Goal: Find specific page/section: Find specific page/section

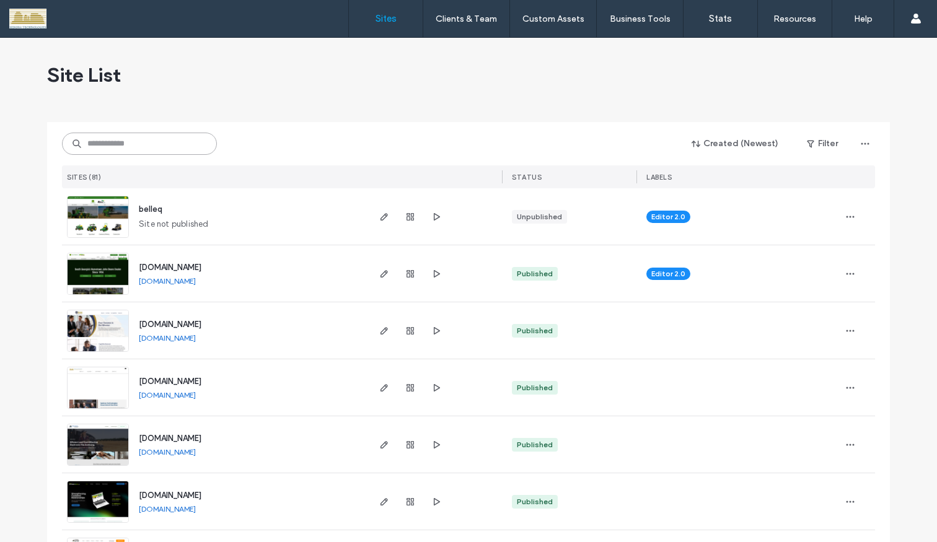
click at [123, 140] on input at bounding box center [139, 144] width 155 height 22
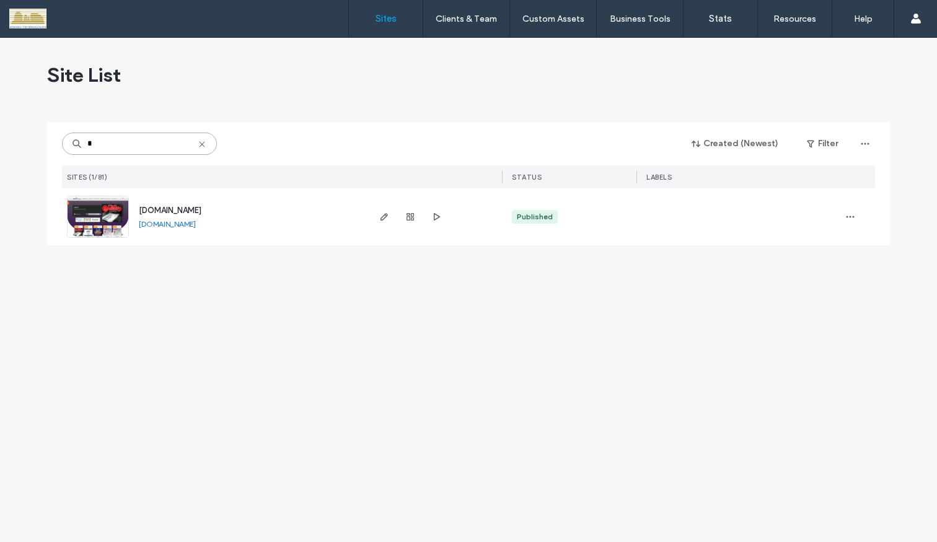
type input "*"
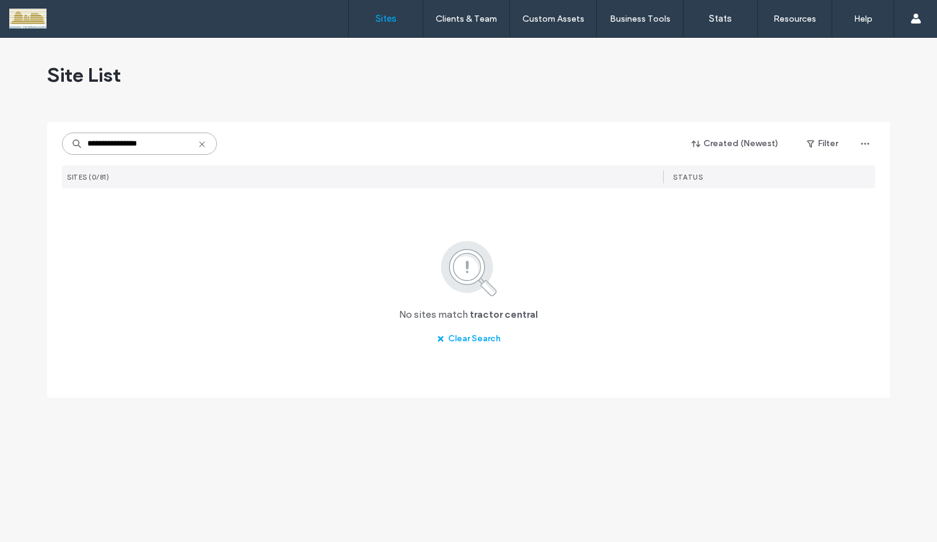
click at [159, 143] on input "**********" at bounding box center [139, 144] width 155 height 22
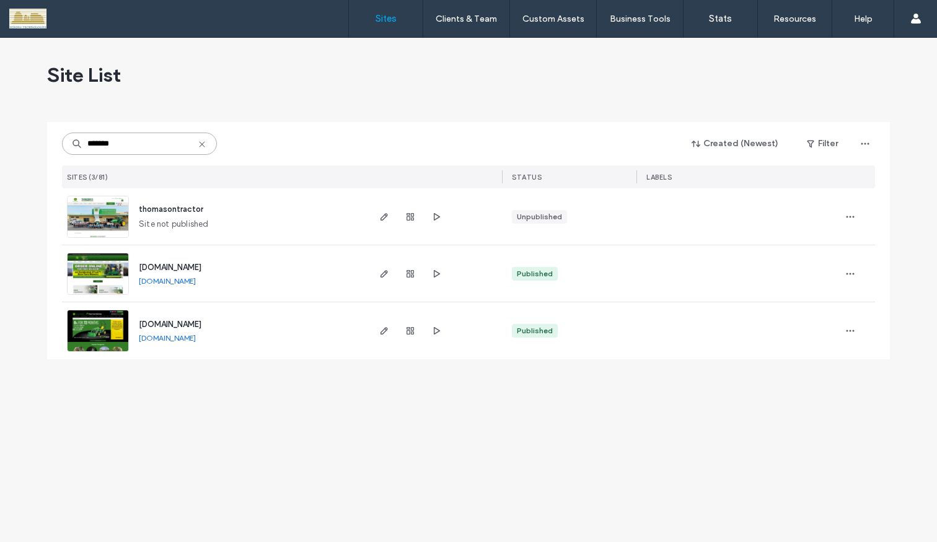
type input "*******"
click at [105, 328] on img at bounding box center [98, 353] width 61 height 84
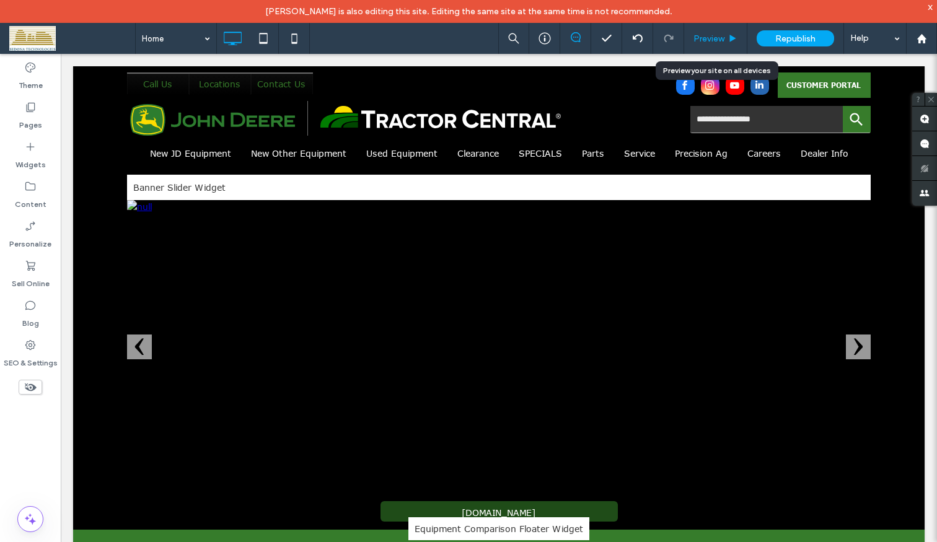
click at [721, 38] on span "Preview" at bounding box center [709, 38] width 31 height 11
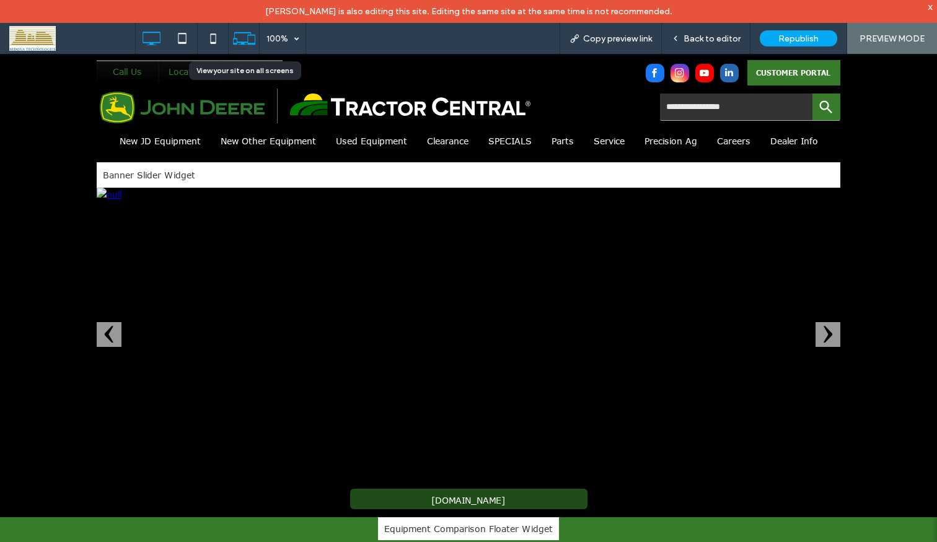
click at [245, 39] on icon at bounding box center [244, 39] width 24 height 24
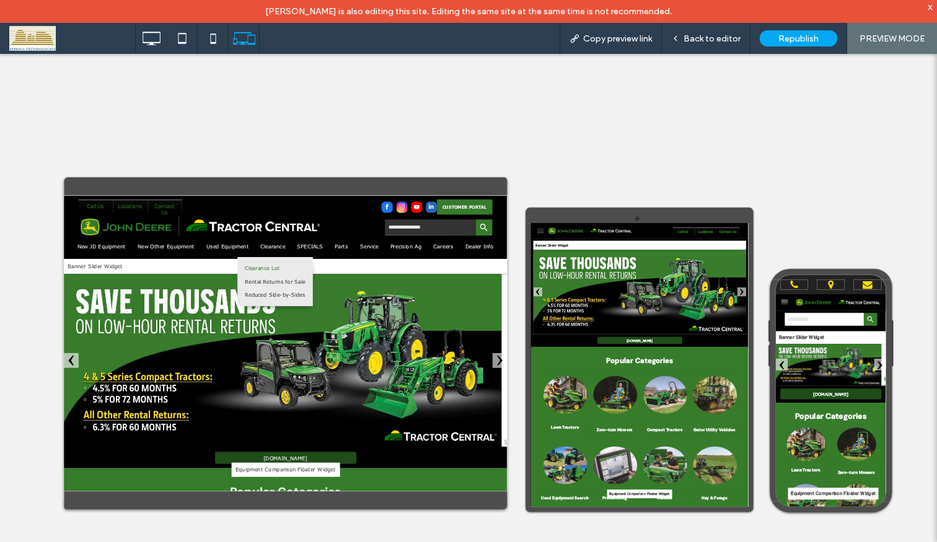
click at [397, 315] on div "Clearance Lot" at bounding box center [413, 317] width 92 height 13
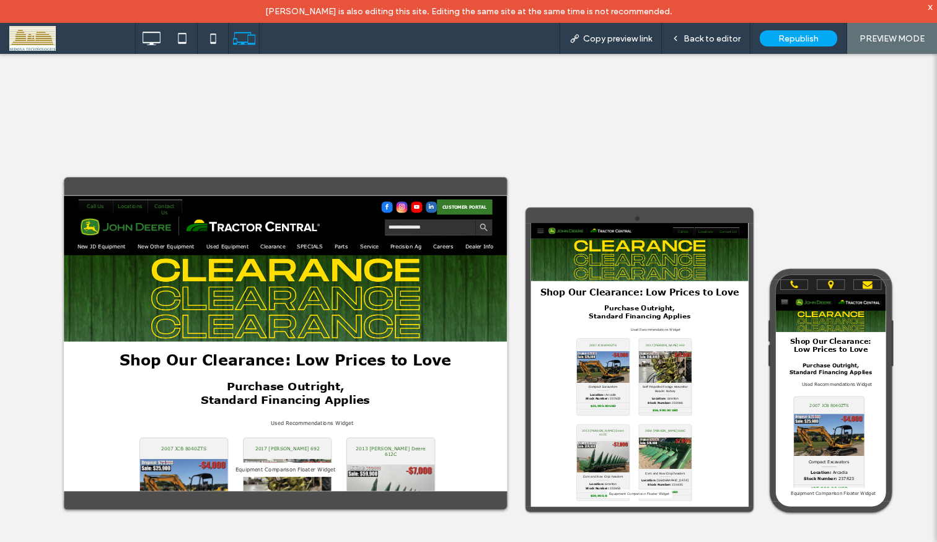
drag, startPoint x: 743, startPoint y: 286, endPoint x: 743, endPoint y: 294, distance: 8.7
click at [743, 294] on div at bounding box center [468, 271] width 937 height 542
drag, startPoint x: 748, startPoint y: 290, endPoint x: 744, endPoint y: 327, distance: 37.4
click at [744, 327] on div at bounding box center [468, 271] width 937 height 542
click at [304, 245] on div at bounding box center [468, 271] width 937 height 542
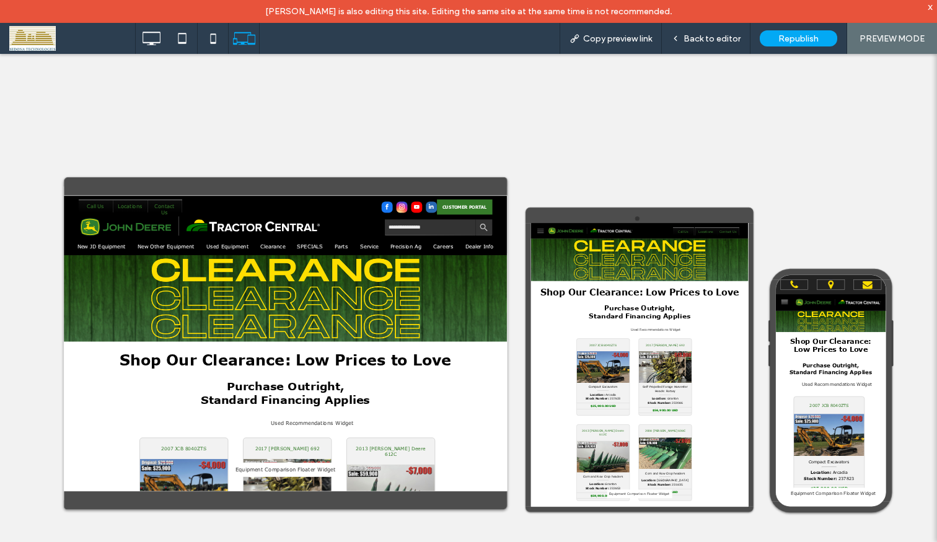
click at [703, 35] on div at bounding box center [468, 271] width 937 height 542
click at [932, 6] on div at bounding box center [468, 271] width 937 height 542
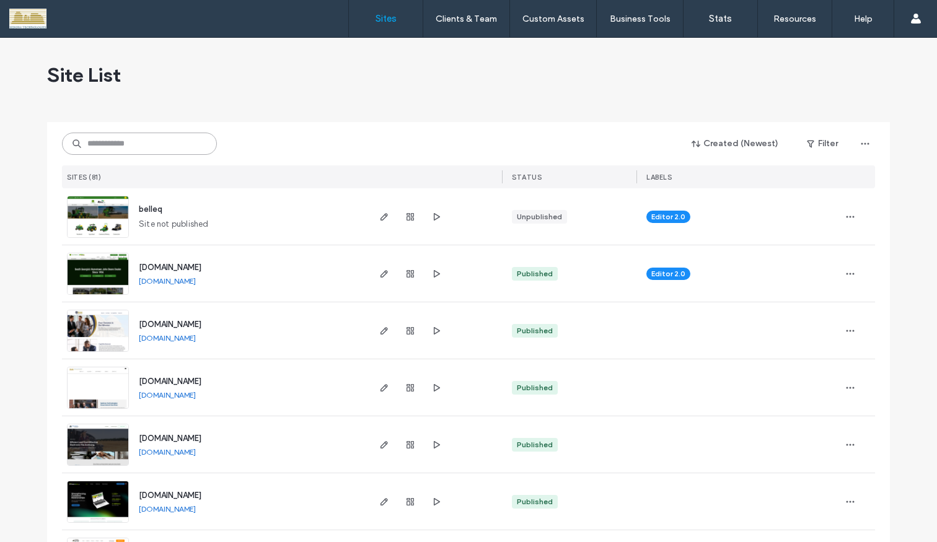
click at [139, 145] on input at bounding box center [139, 144] width 155 height 22
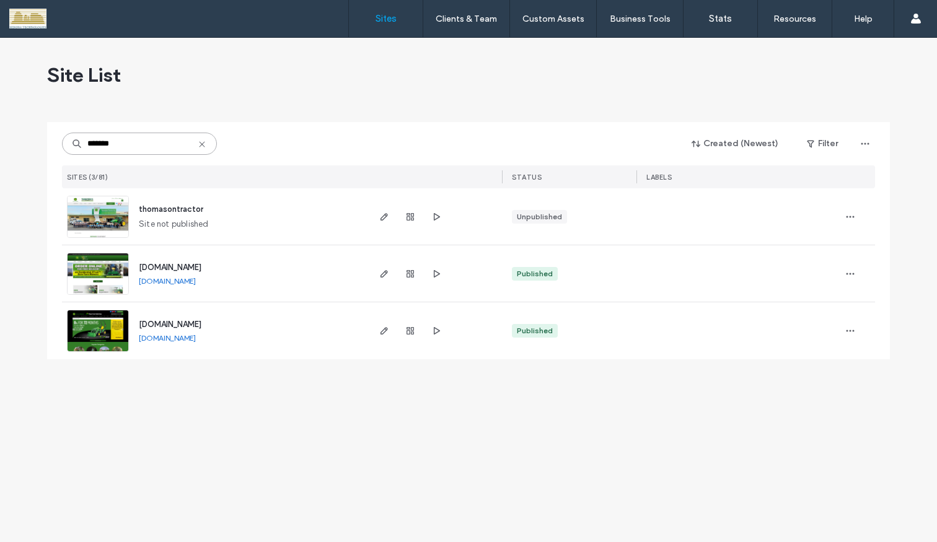
type input "*******"
click at [107, 320] on img at bounding box center [98, 353] width 61 height 84
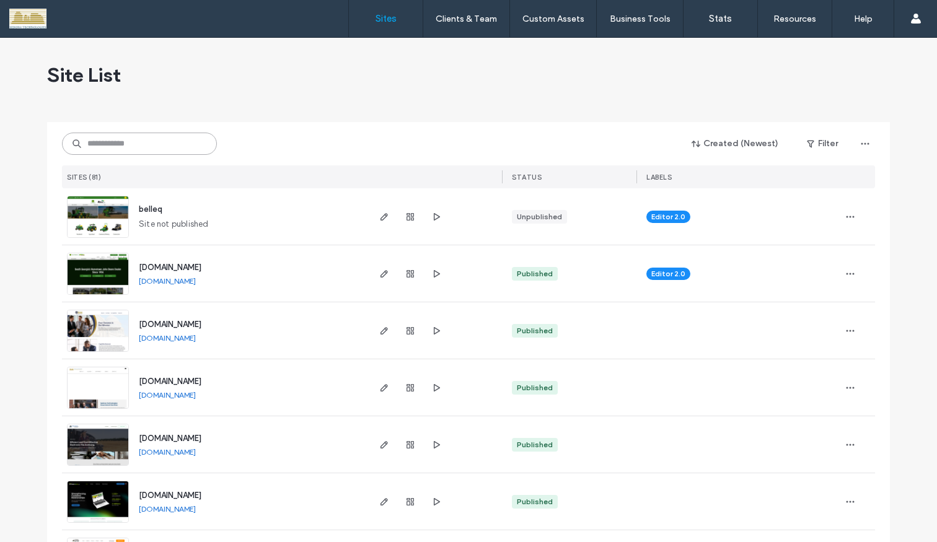
click at [107, 142] on input at bounding box center [139, 144] width 155 height 22
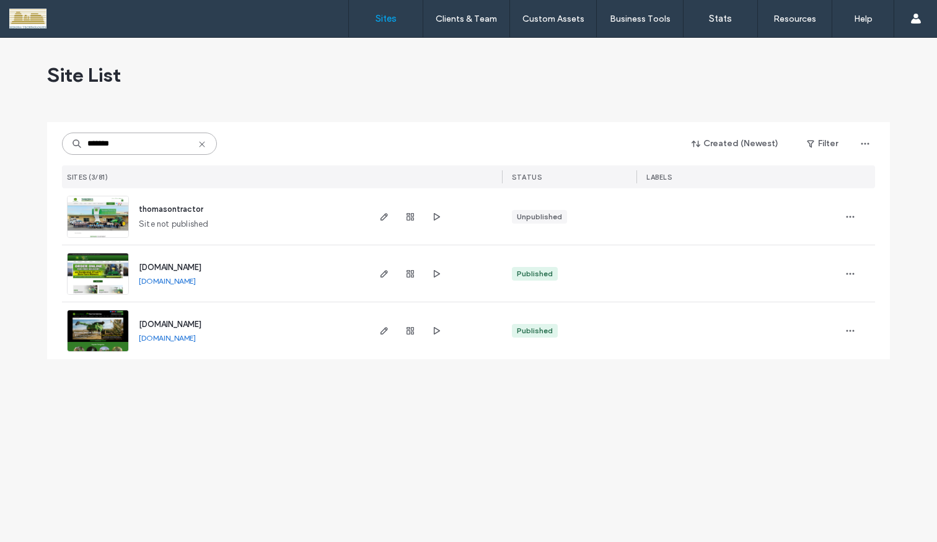
type input "*******"
click at [97, 336] on img at bounding box center [98, 353] width 61 height 84
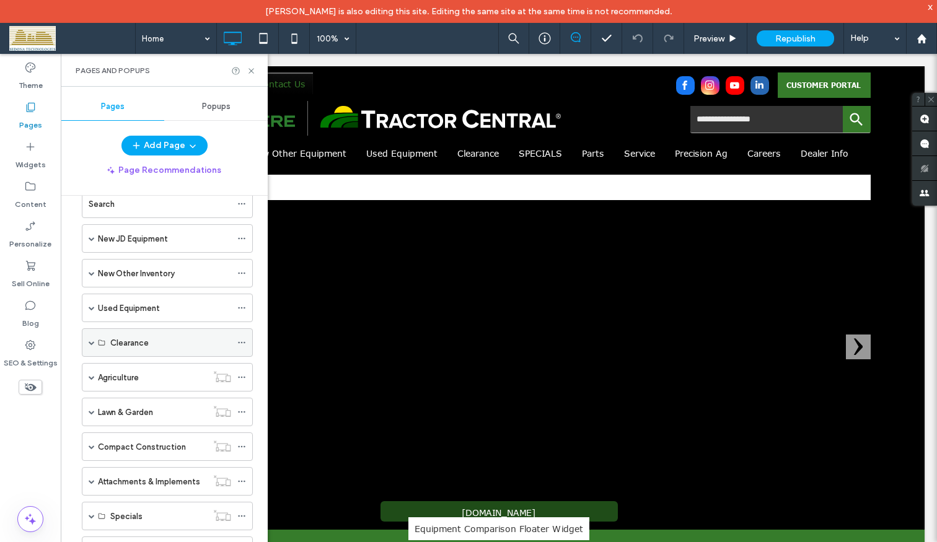
scroll to position [124, 0]
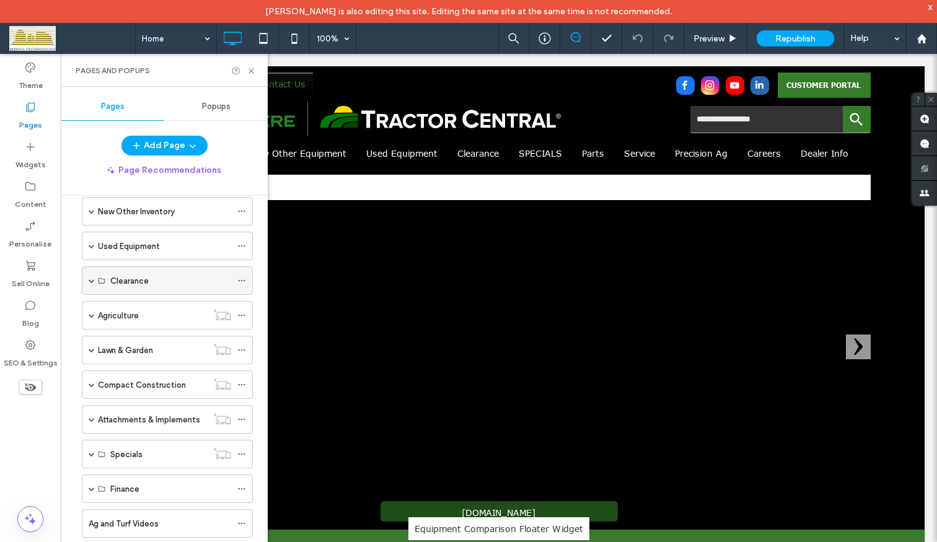
click at [91, 281] on span at bounding box center [92, 281] width 6 height 6
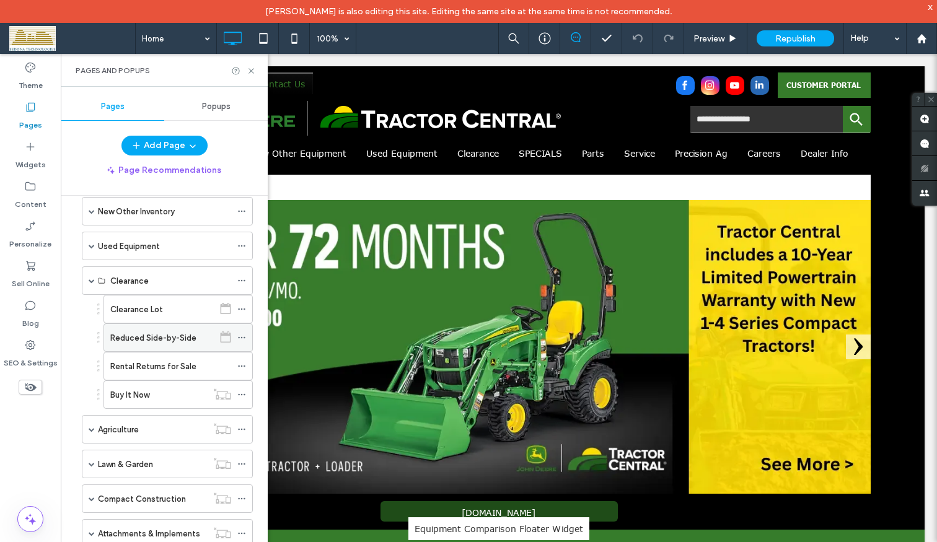
click at [135, 335] on label "Reduced Side-by-Side" at bounding box center [153, 338] width 86 height 22
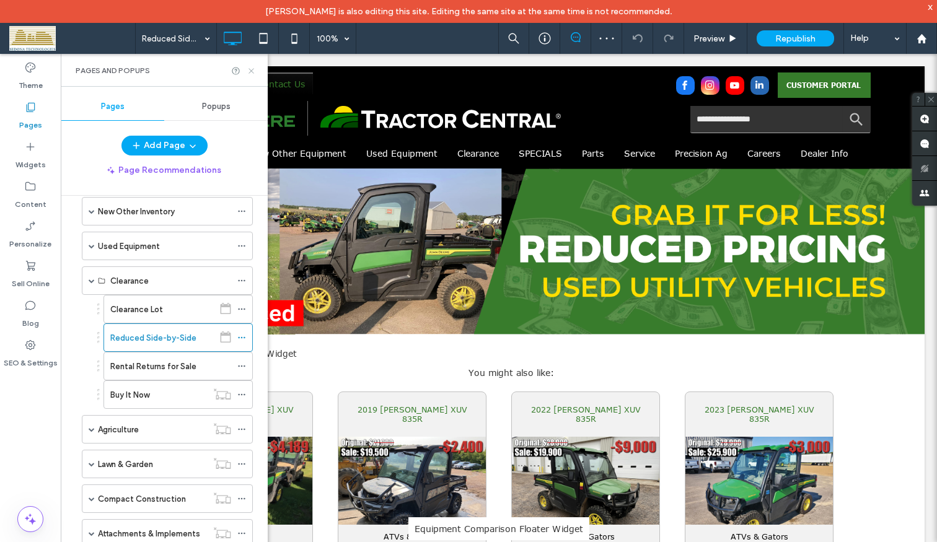
click at [250, 69] on use at bounding box center [251, 70] width 5 height 5
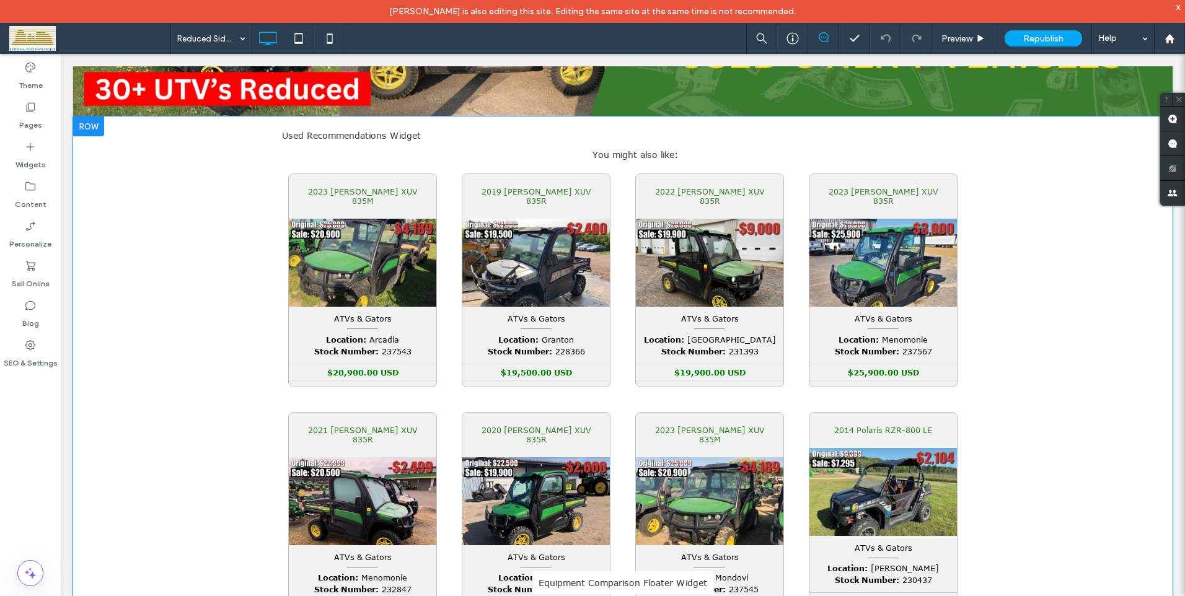
scroll to position [248, 0]
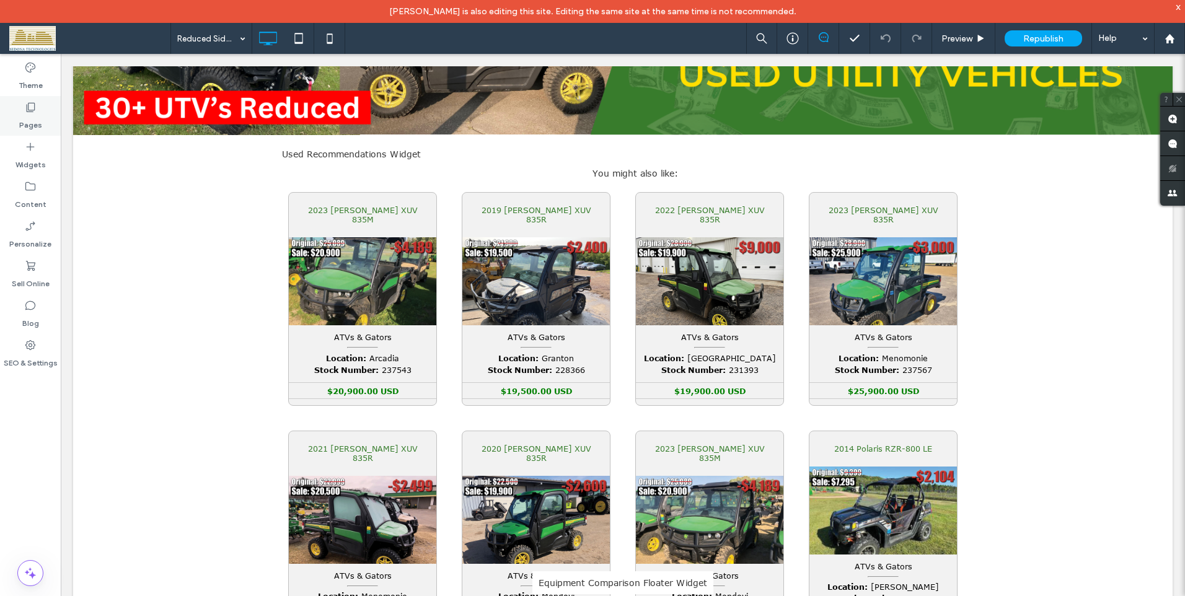
click at [30, 112] on use at bounding box center [31, 107] width 9 height 9
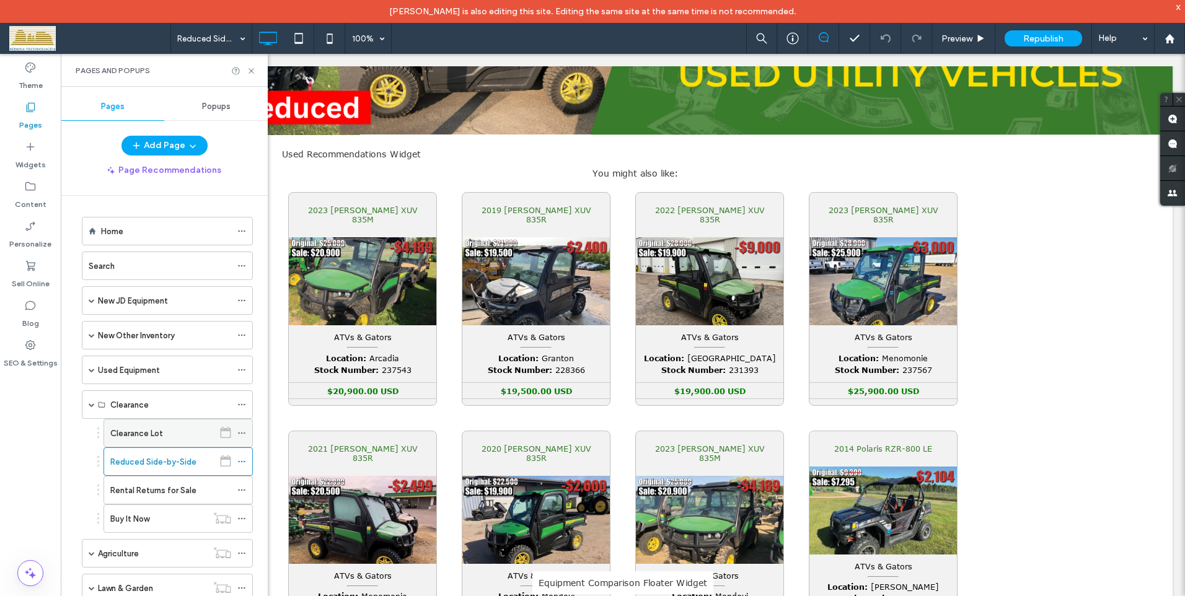
click at [148, 426] on label "Clearance Lot" at bounding box center [136, 434] width 53 height 22
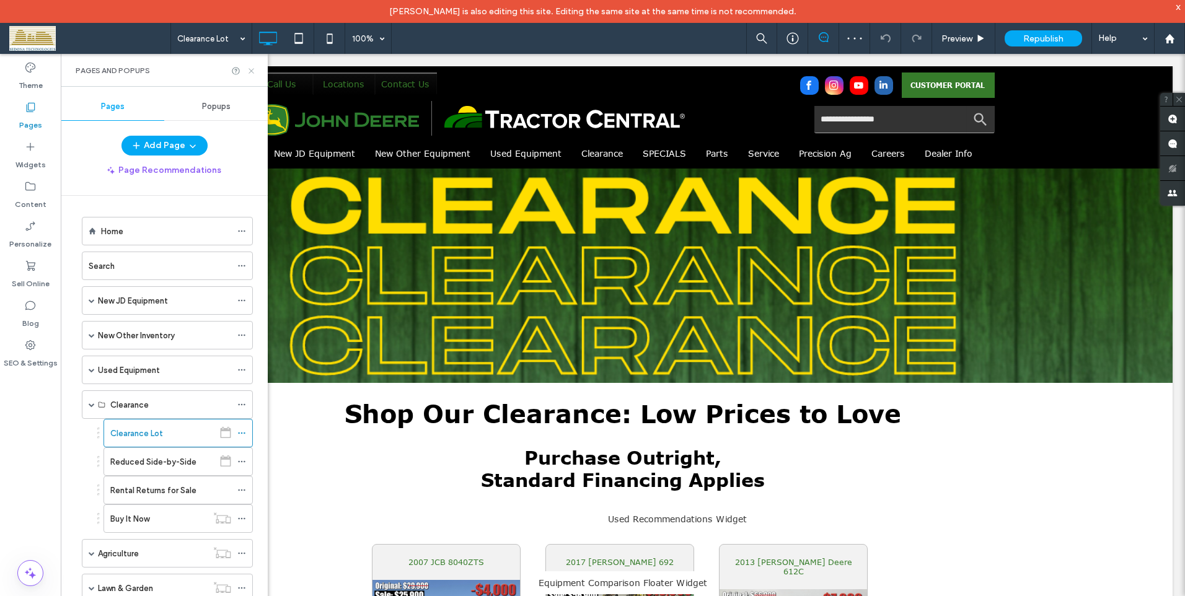
click at [248, 67] on icon at bounding box center [251, 70] width 9 height 9
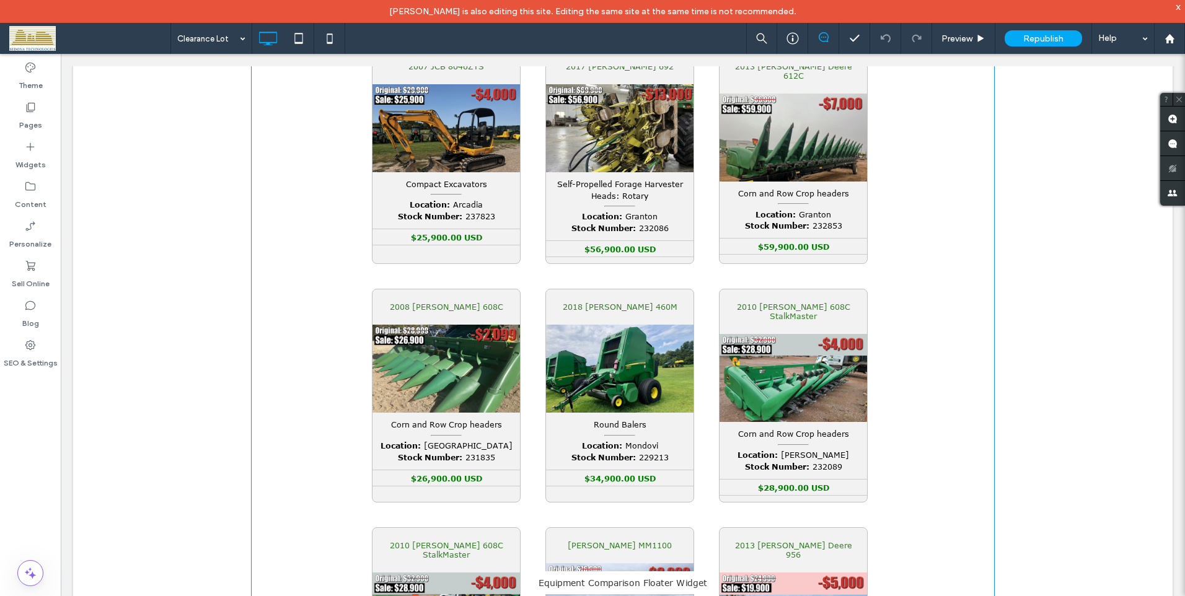
scroll to position [434, 0]
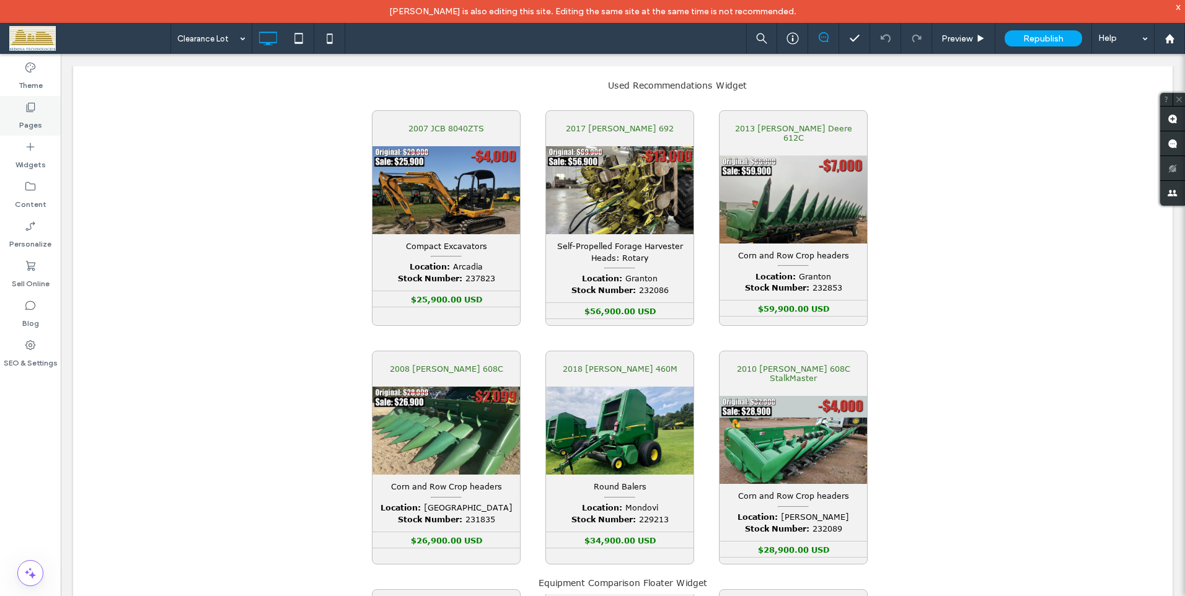
click at [29, 110] on use at bounding box center [31, 107] width 9 height 9
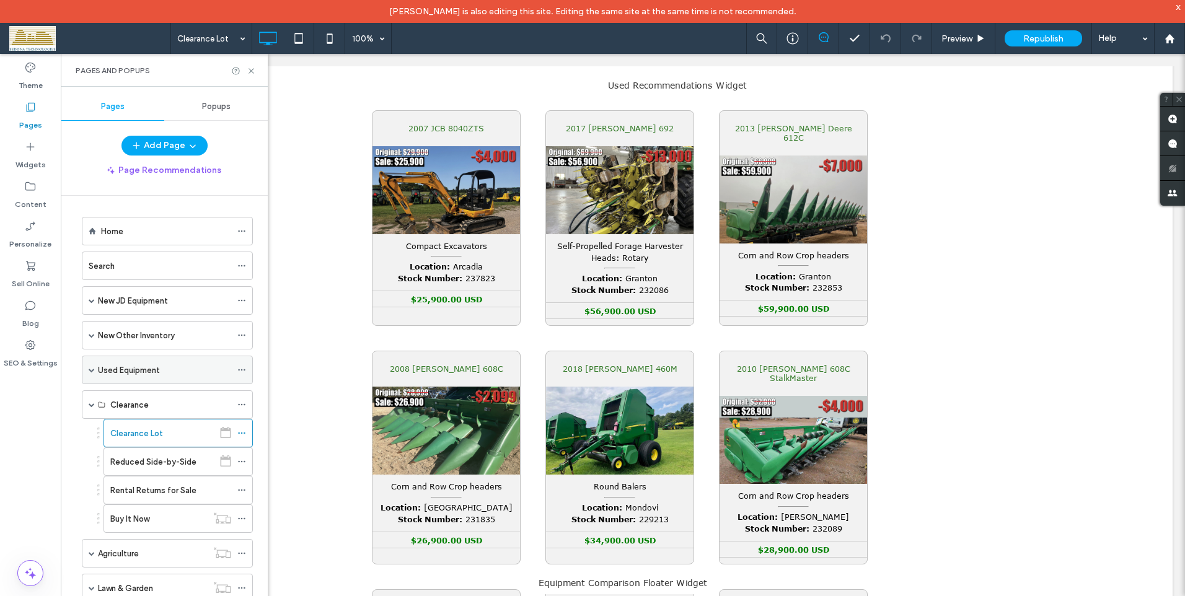
click at [95, 368] on div "Used Equipment" at bounding box center [167, 370] width 171 height 29
click at [91, 368] on span at bounding box center [92, 370] width 6 height 6
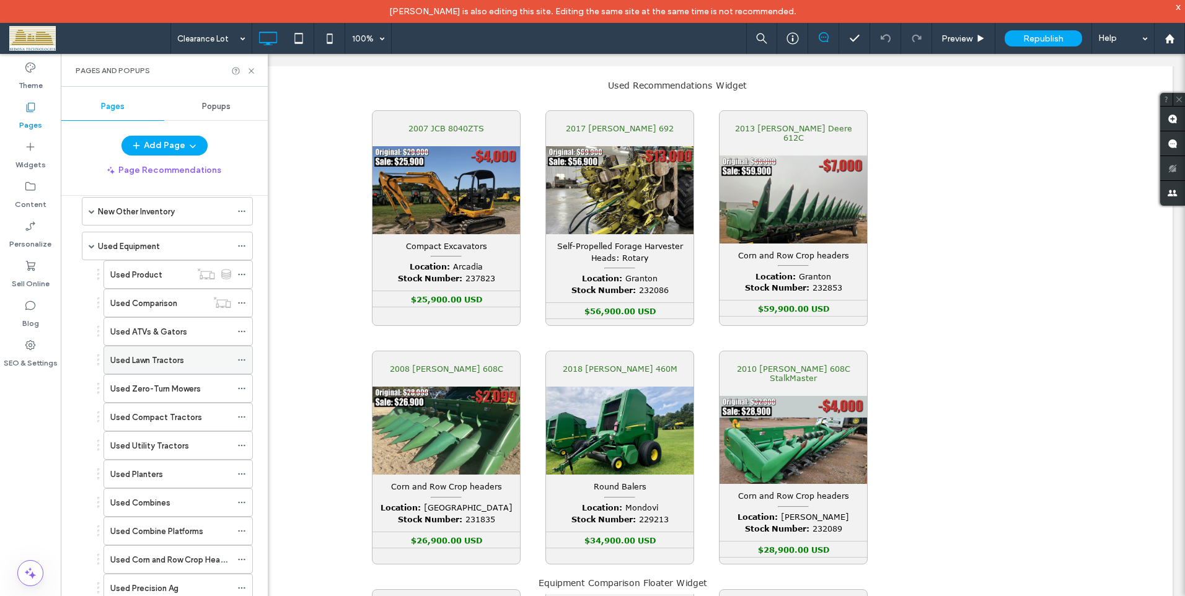
scroll to position [186, 0]
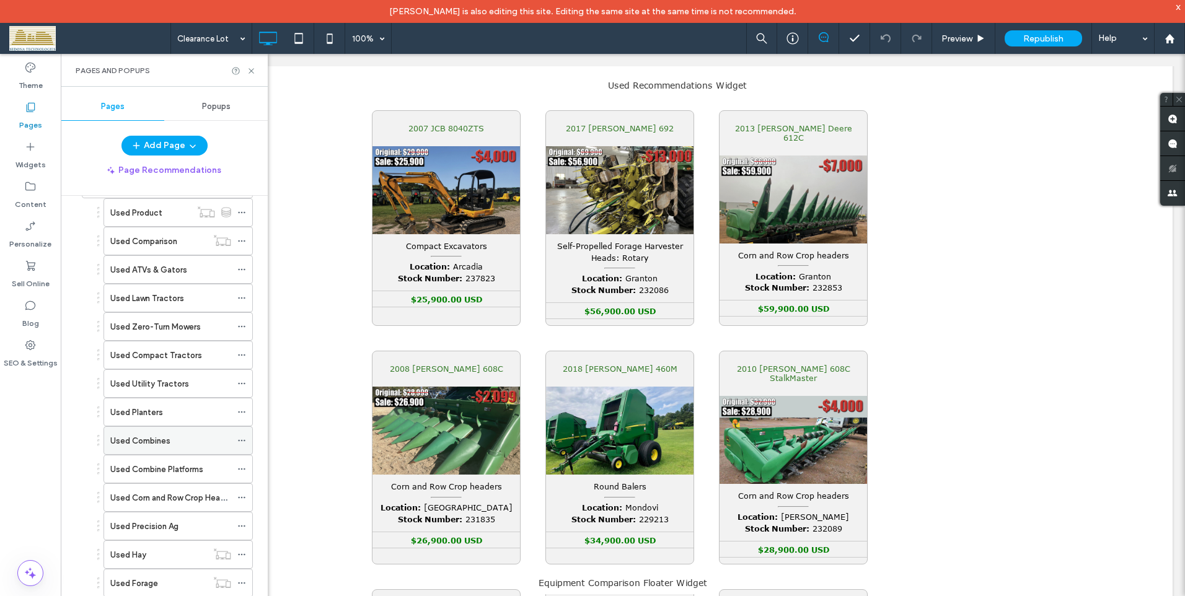
click at [146, 436] on label "Used Combines" at bounding box center [140, 441] width 60 height 22
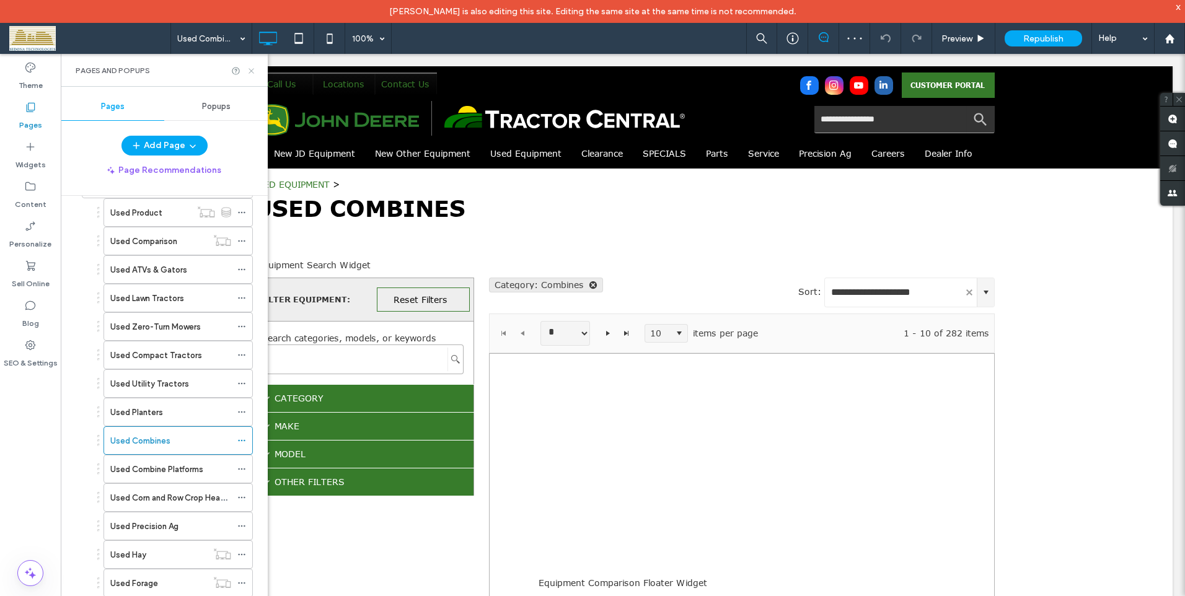
click at [250, 70] on use at bounding box center [251, 70] width 5 height 5
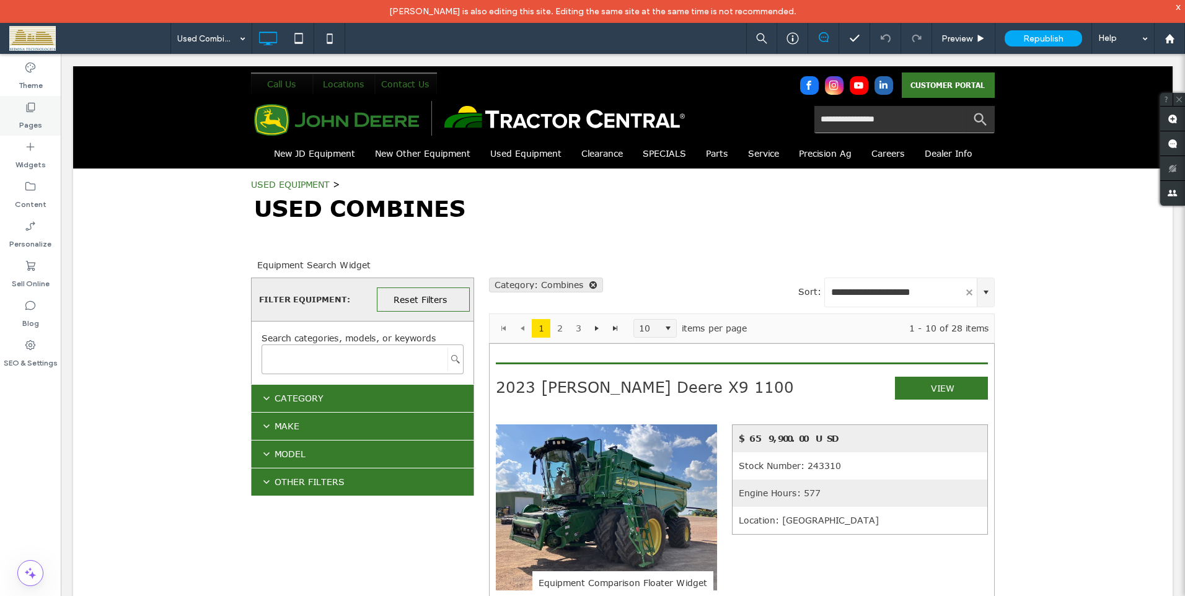
click at [28, 108] on icon at bounding box center [30, 107] width 12 height 12
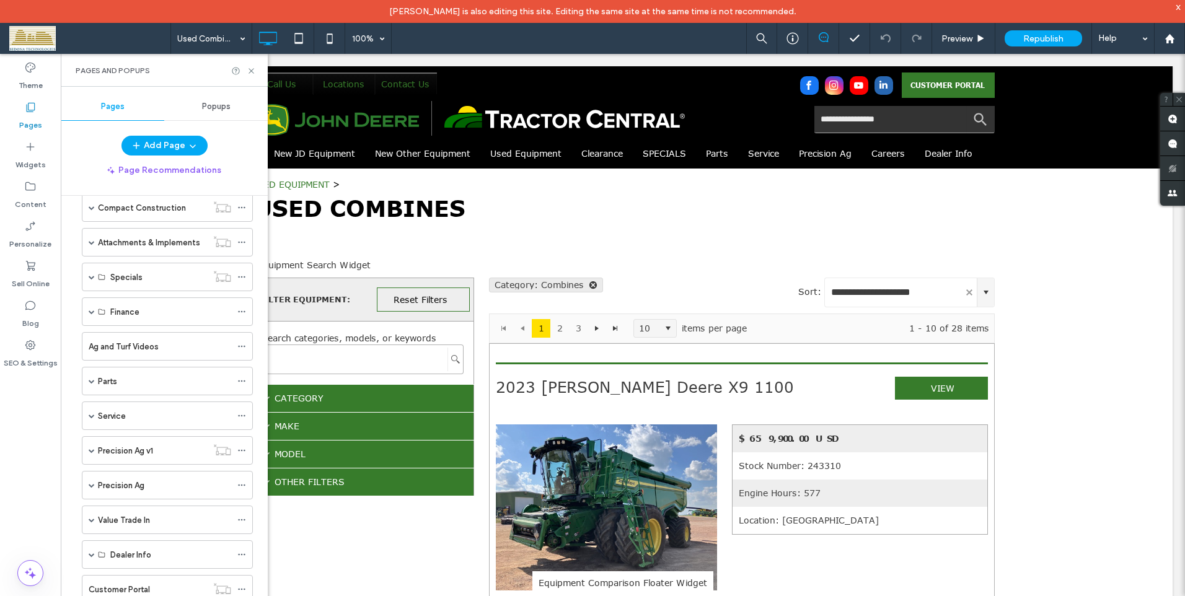
scroll to position [992, 0]
